Goal: Task Accomplishment & Management: Manage account settings

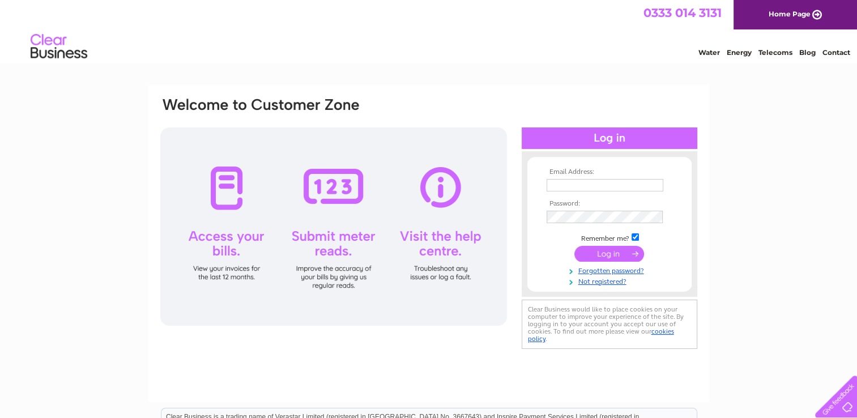
type input "Stranraer_cu@tiscali.co.uk"
click at [610, 254] on input "submit" at bounding box center [609, 254] width 70 height 16
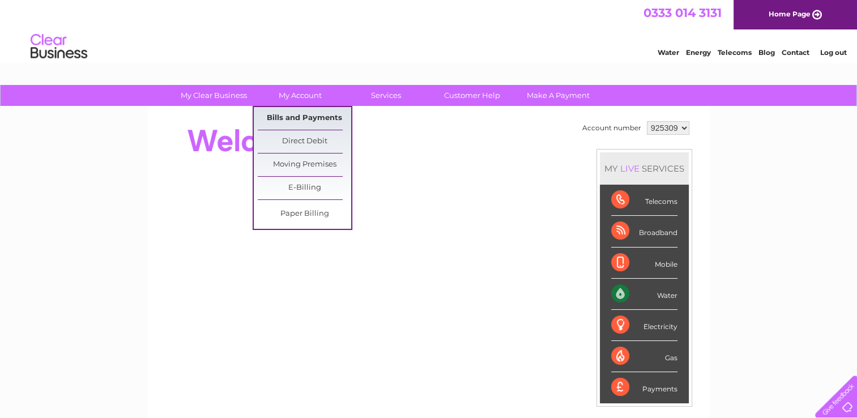
click at [311, 116] on link "Bills and Payments" at bounding box center [304, 118] width 93 height 23
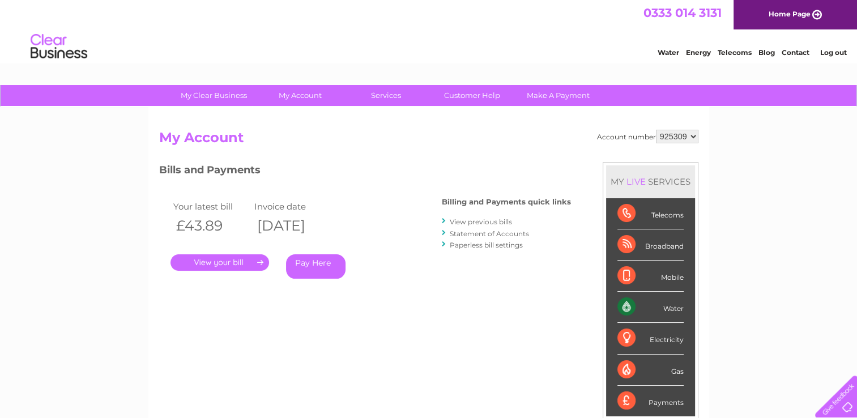
click at [226, 260] on link "." at bounding box center [219, 262] width 99 height 16
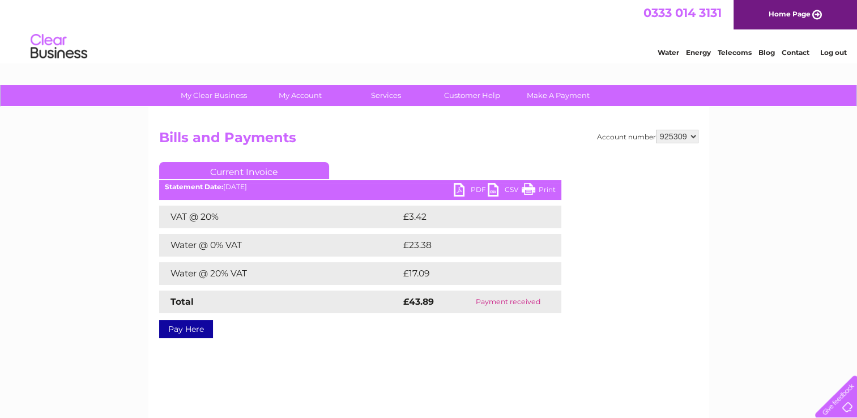
click at [460, 189] on link "PDF" at bounding box center [471, 191] width 34 height 16
click at [828, 51] on link "Log out" at bounding box center [832, 52] width 27 height 8
